Goal: Task Accomplishment & Management: Use online tool/utility

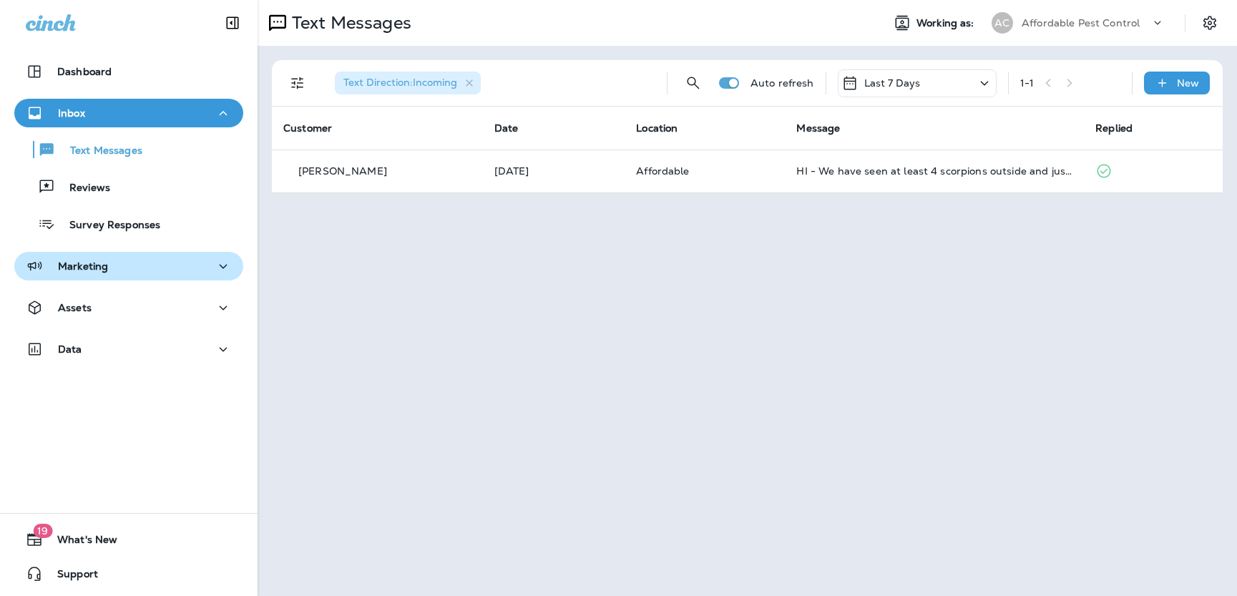
click at [91, 265] on p "Marketing" at bounding box center [83, 265] width 50 height 11
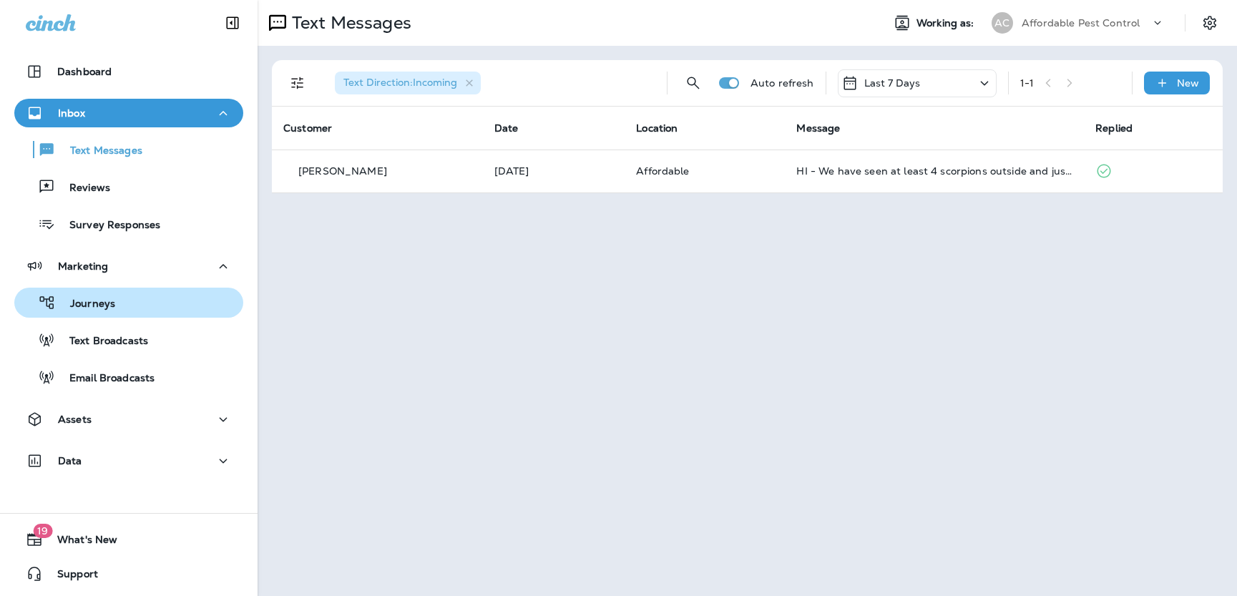
click at [112, 305] on p "Journeys" at bounding box center [85, 305] width 59 height 14
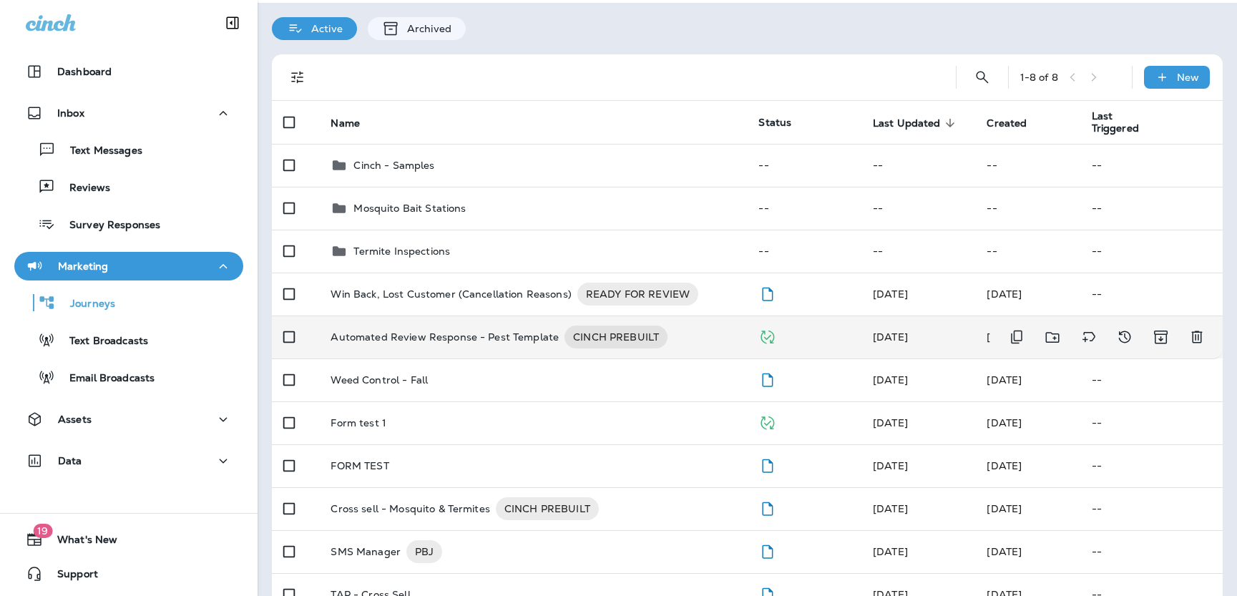
scroll to position [44, 0]
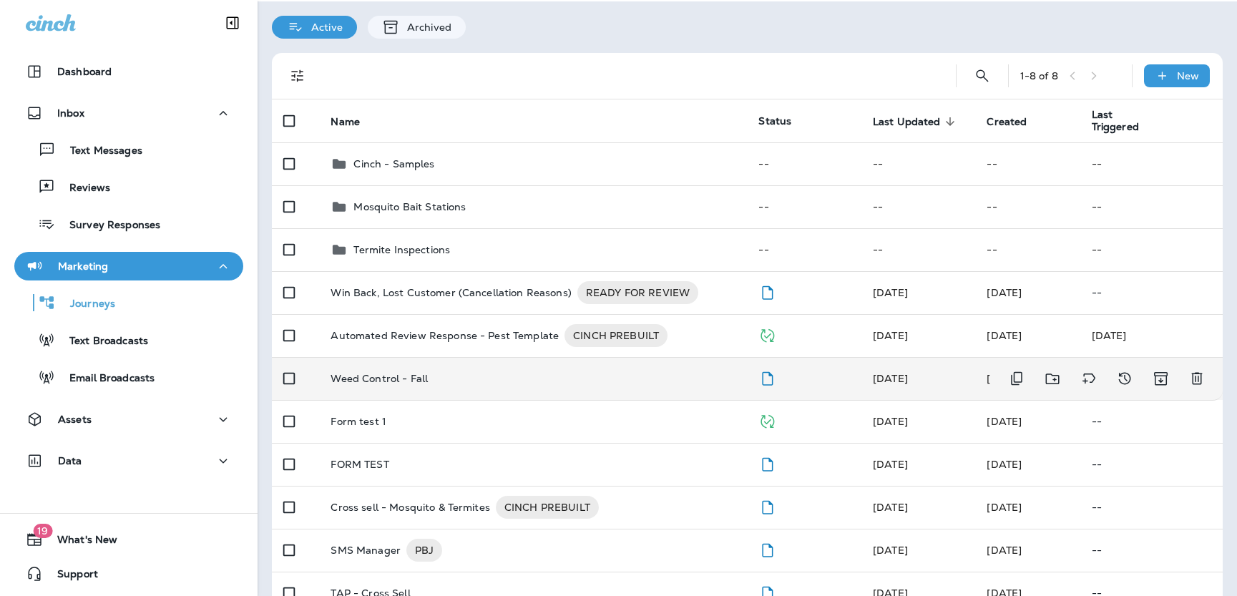
click at [412, 382] on p "Weed Control - Fall" at bounding box center [378, 378] width 97 height 11
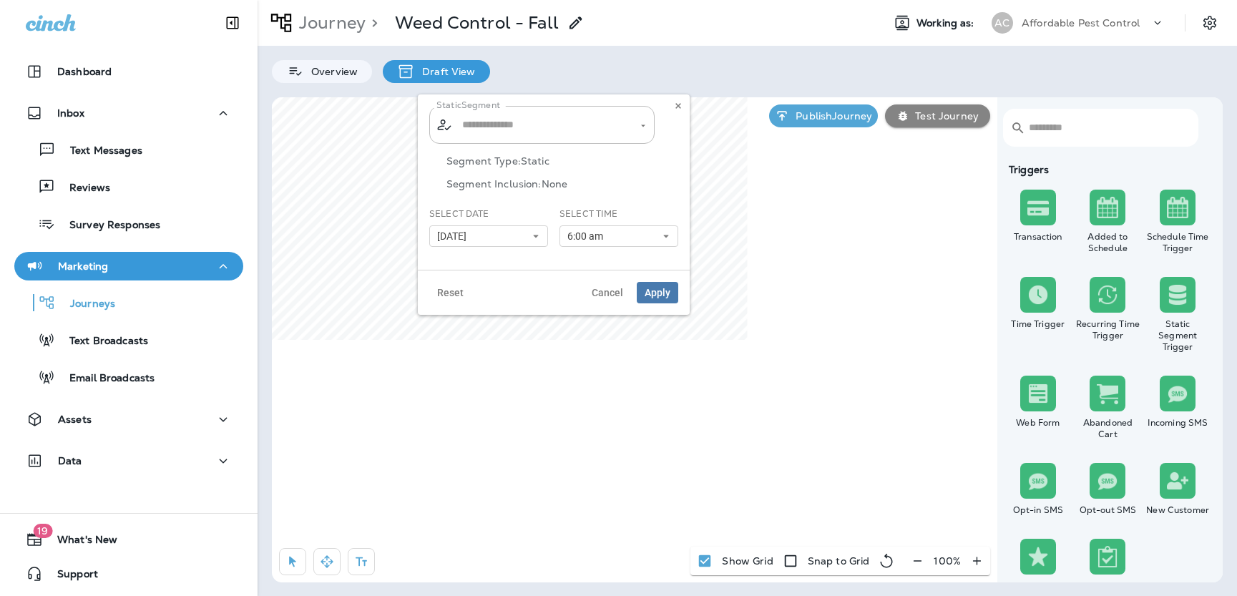
type input "**********"
click at [472, 235] on span "[DATE]" at bounding box center [454, 236] width 35 height 12
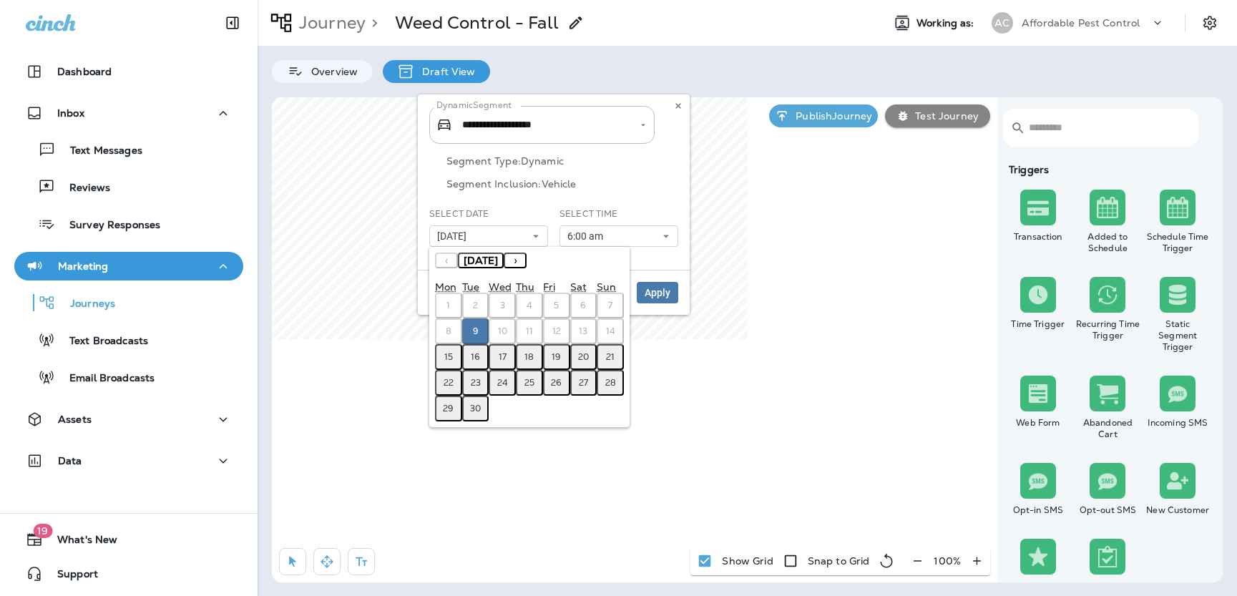
click at [469, 365] on button "16" at bounding box center [475, 357] width 27 height 26
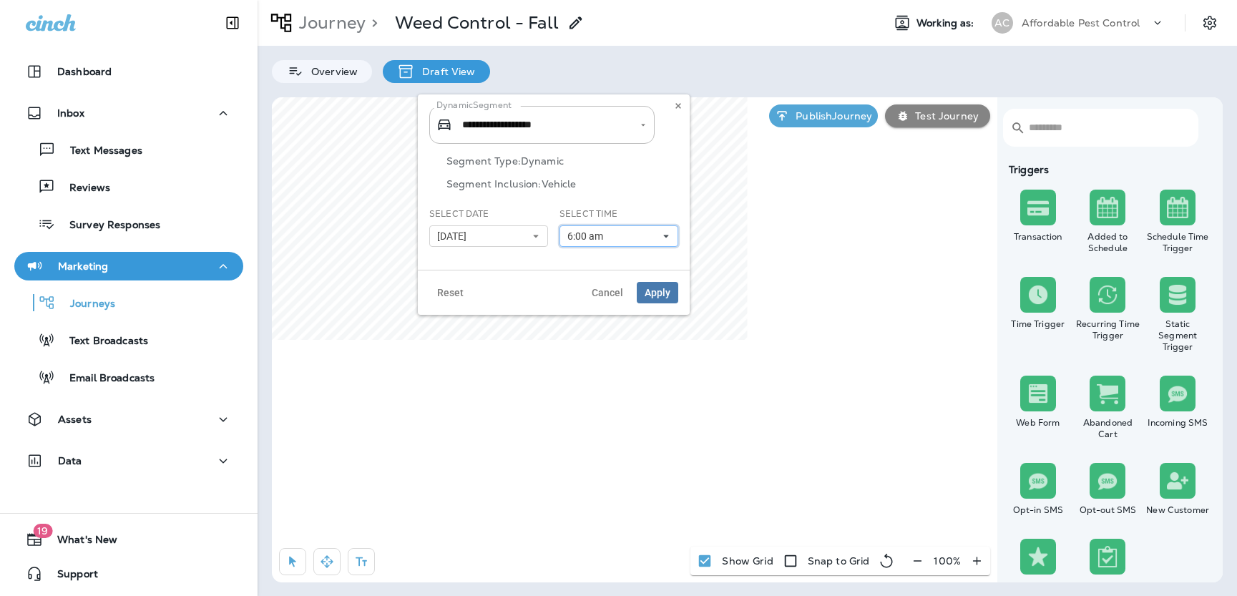
click at [585, 237] on span "6:00 am" at bounding box center [587, 236] width 41 height 12
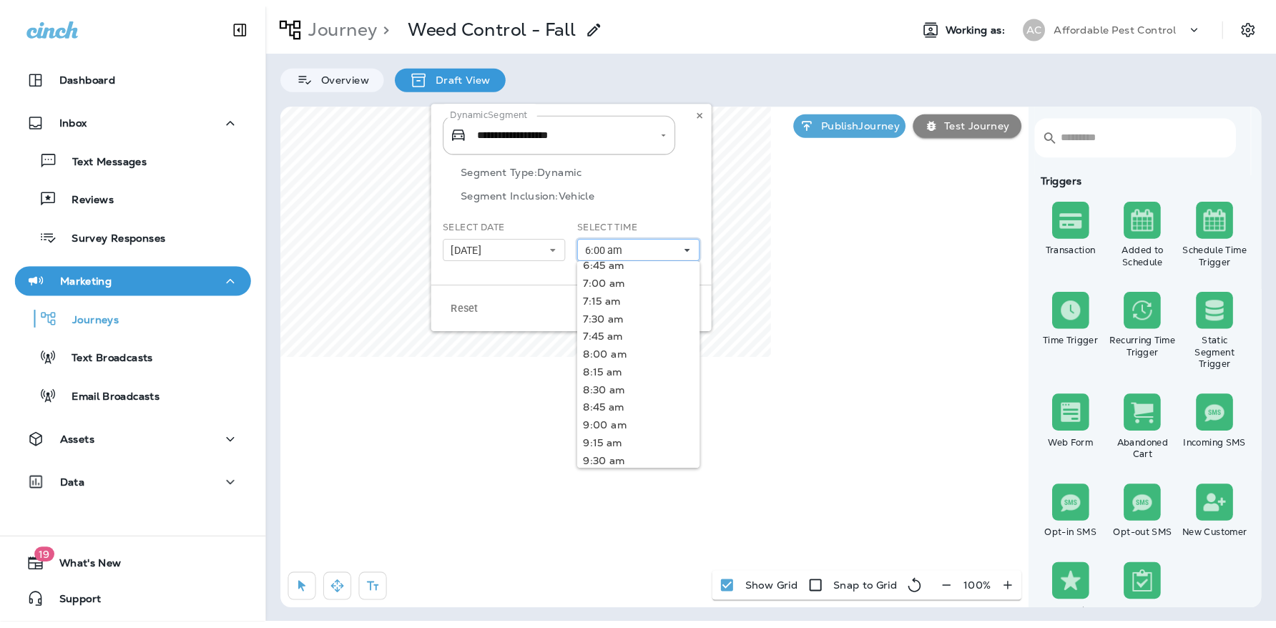
scroll to position [474, 0]
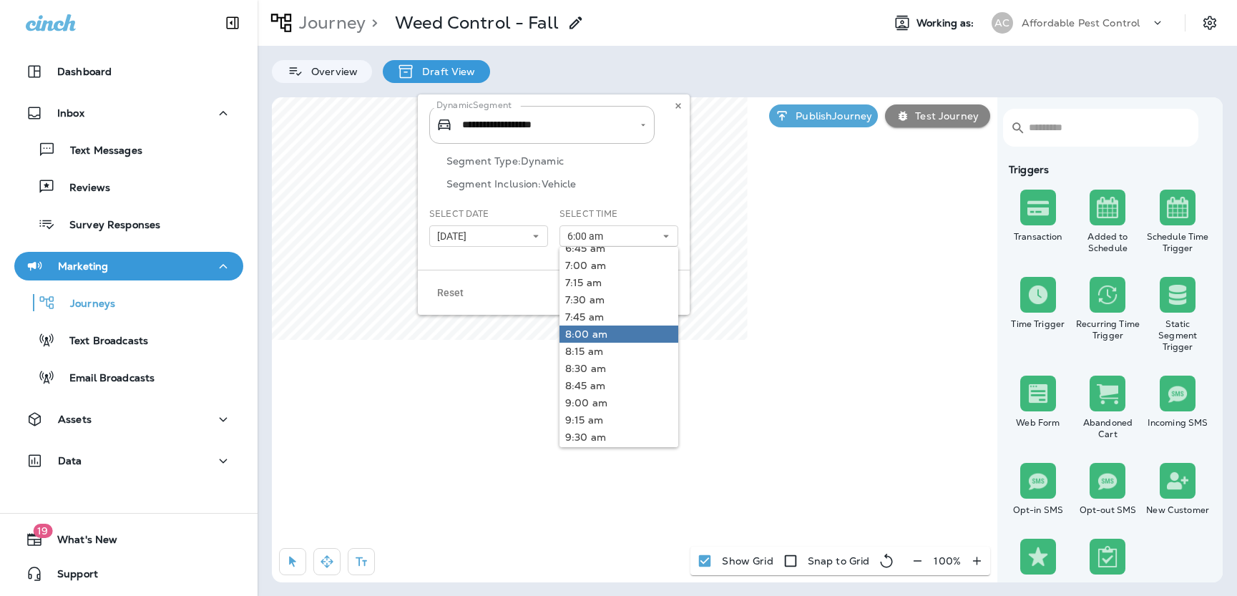
click at [597, 335] on link "8:00 am" at bounding box center [618, 333] width 119 height 17
click at [536, 271] on div "Reset Cancel Apply" at bounding box center [554, 292] width 272 height 45
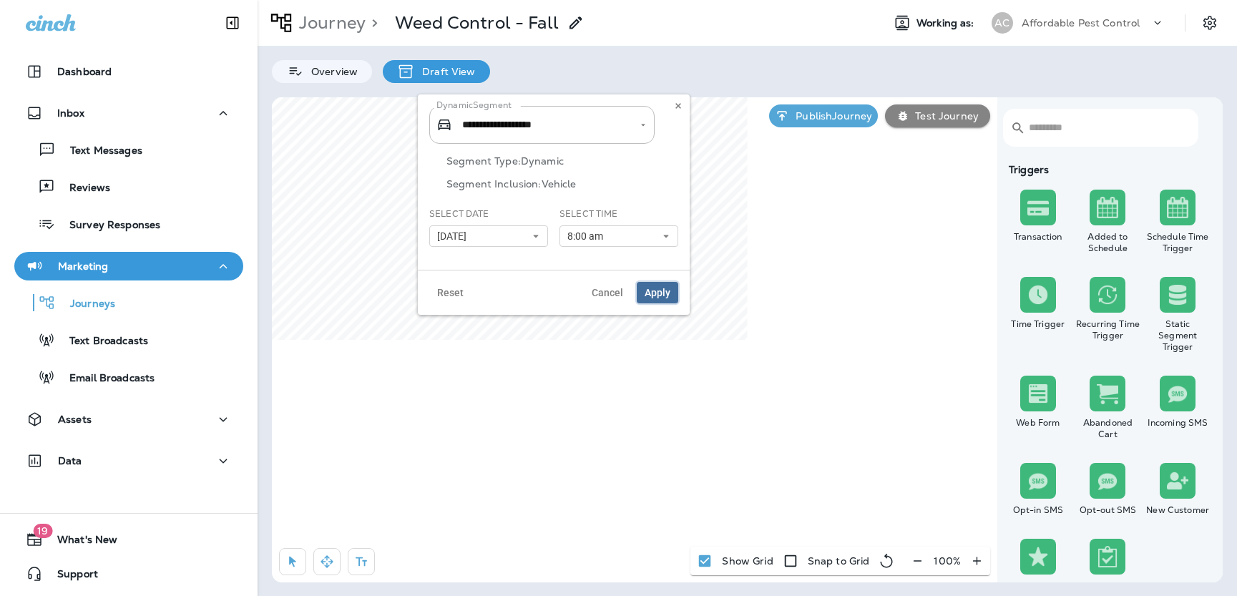
click at [656, 290] on span "Apply" at bounding box center [657, 292] width 26 height 10
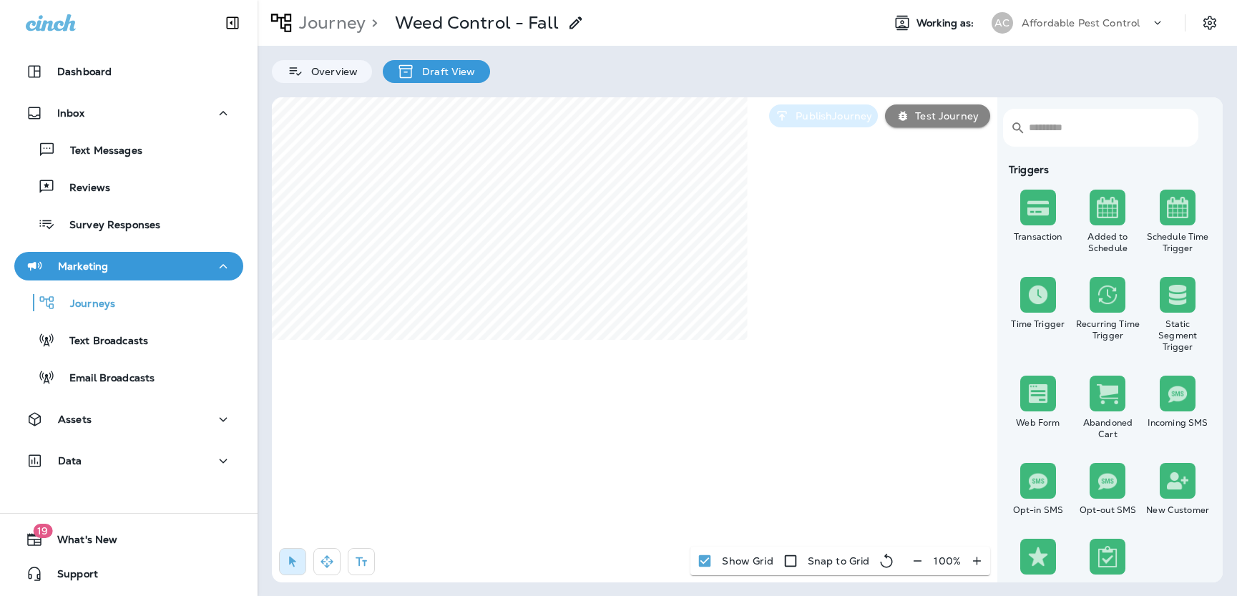
click at [843, 114] on p "Publish Journey" at bounding box center [831, 115] width 82 height 11
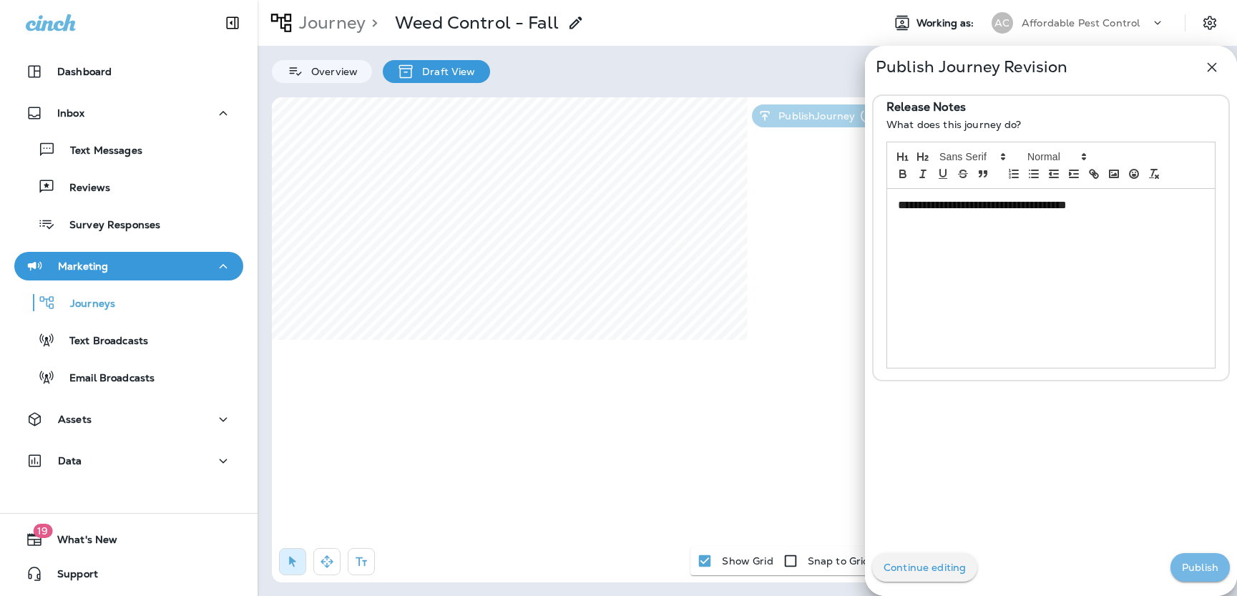
click at [1188, 568] on p "Publish" at bounding box center [1199, 566] width 36 height 11
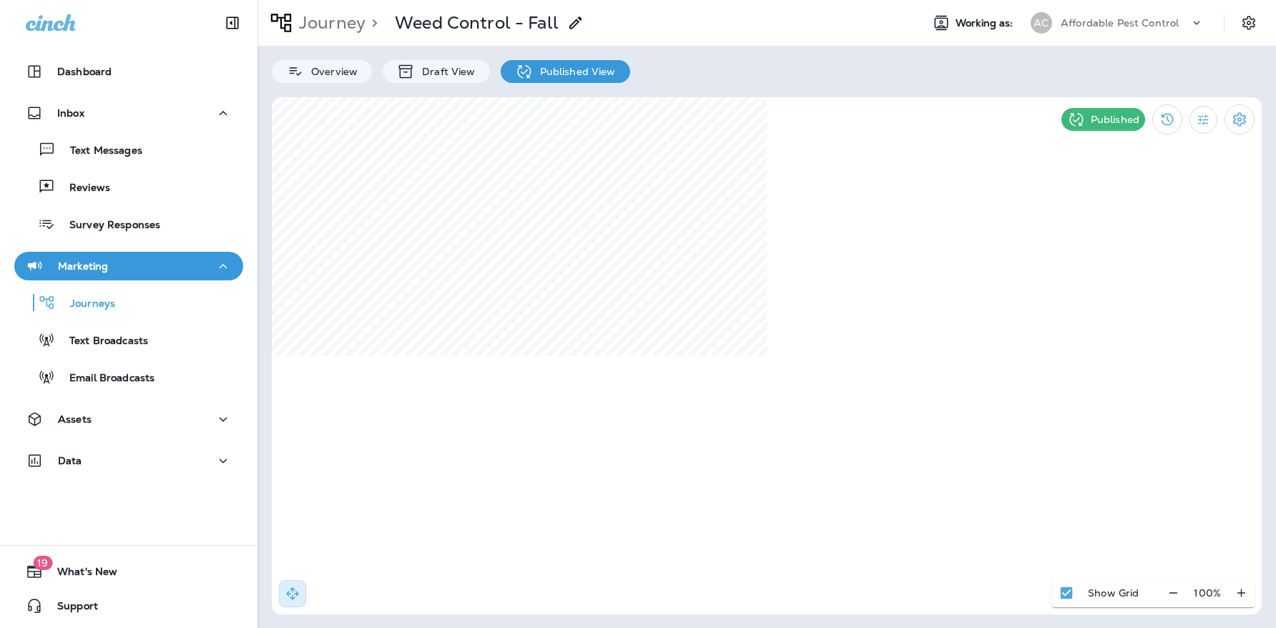
click at [1188, 26] on div "Affordable Pest Control" at bounding box center [1125, 22] width 129 height 21
